Goal: Navigation & Orientation: Understand site structure

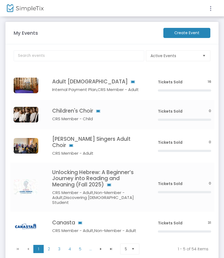
click at [211, 10] on icon at bounding box center [210, 8] width 5 height 7
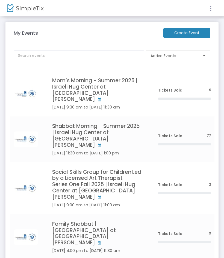
click at [211, 11] on icon at bounding box center [210, 8] width 5 height 7
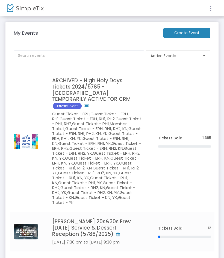
click at [211, 9] on icon at bounding box center [210, 8] width 5 height 7
